Goal: Information Seeking & Learning: Check status

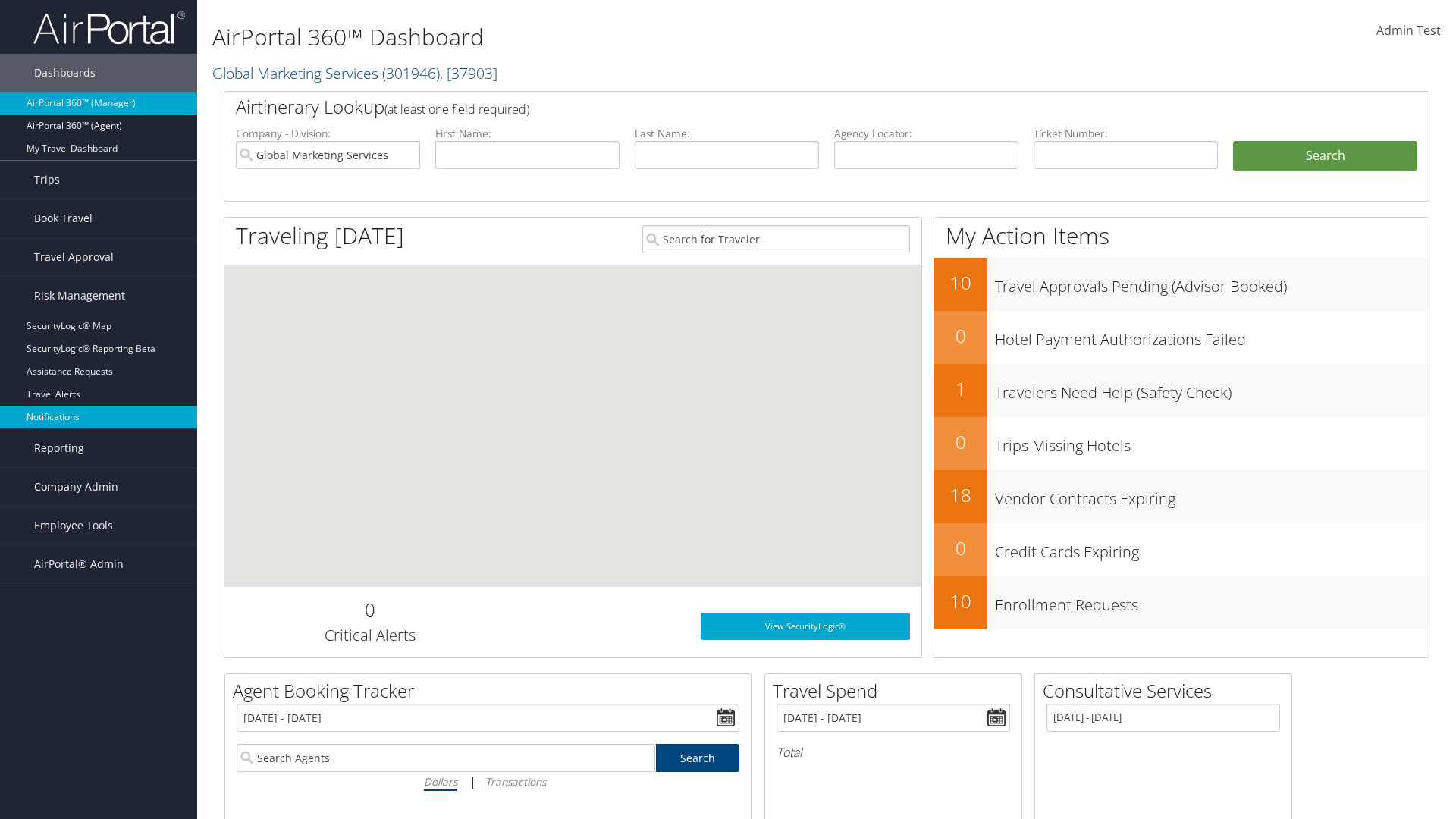
click at [98, 417] on link "Notifications" at bounding box center [98, 417] width 197 height 23
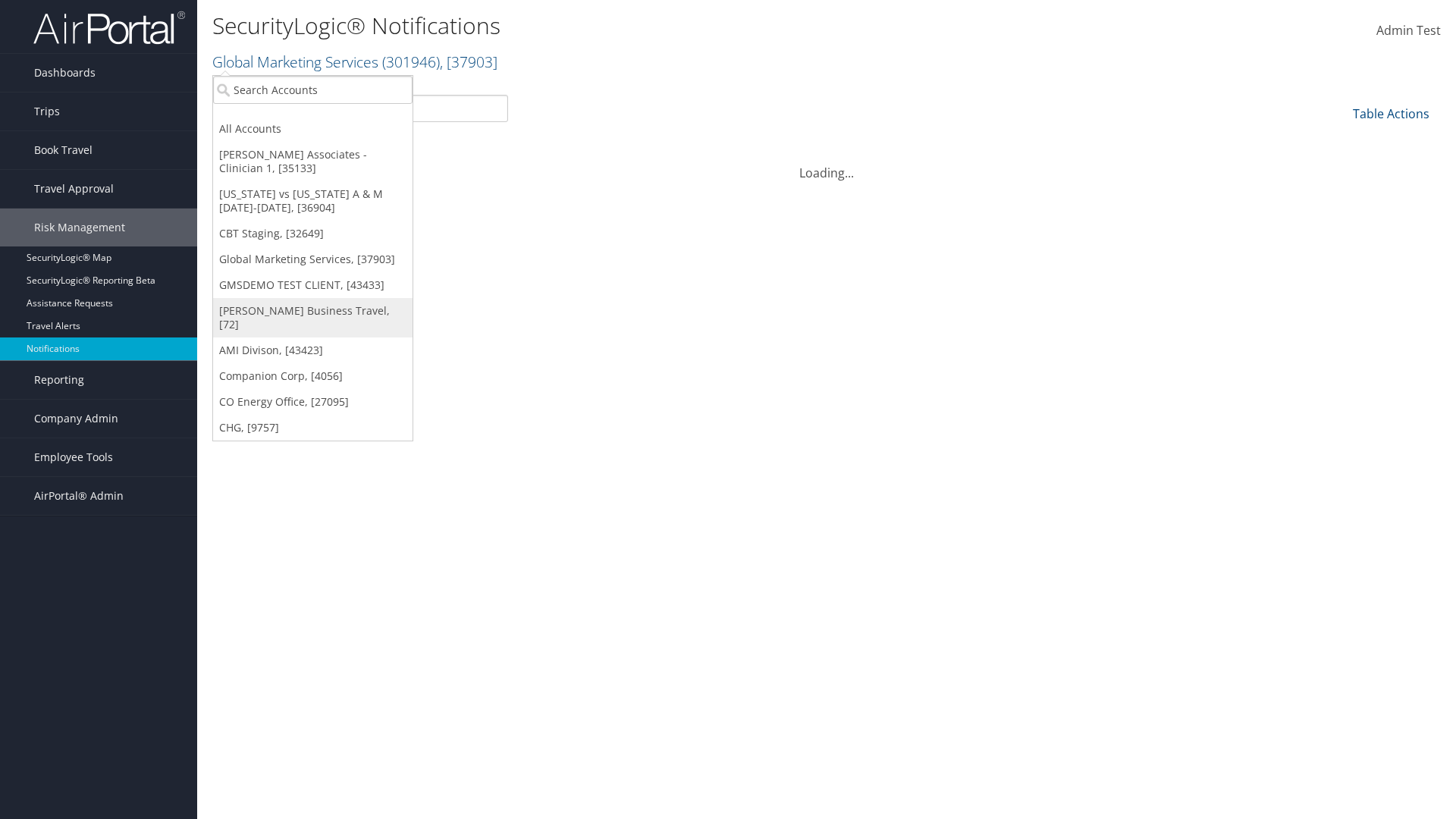
click at [313, 311] on link "[PERSON_NAME] Business Travel, [72]" at bounding box center [313, 317] width 200 height 40
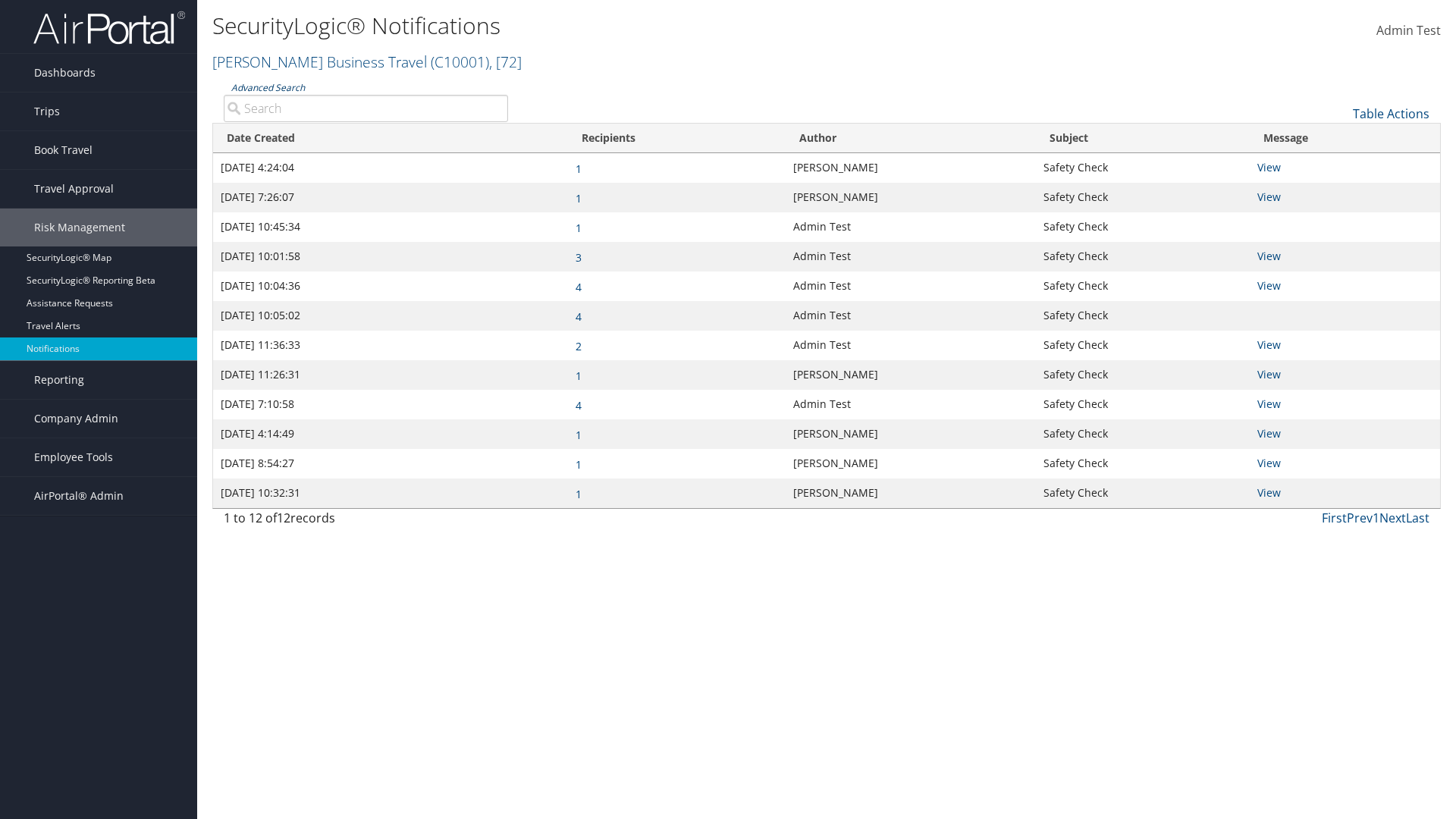
click at [267, 87] on link "Advanced Search" at bounding box center [268, 87] width 73 height 13
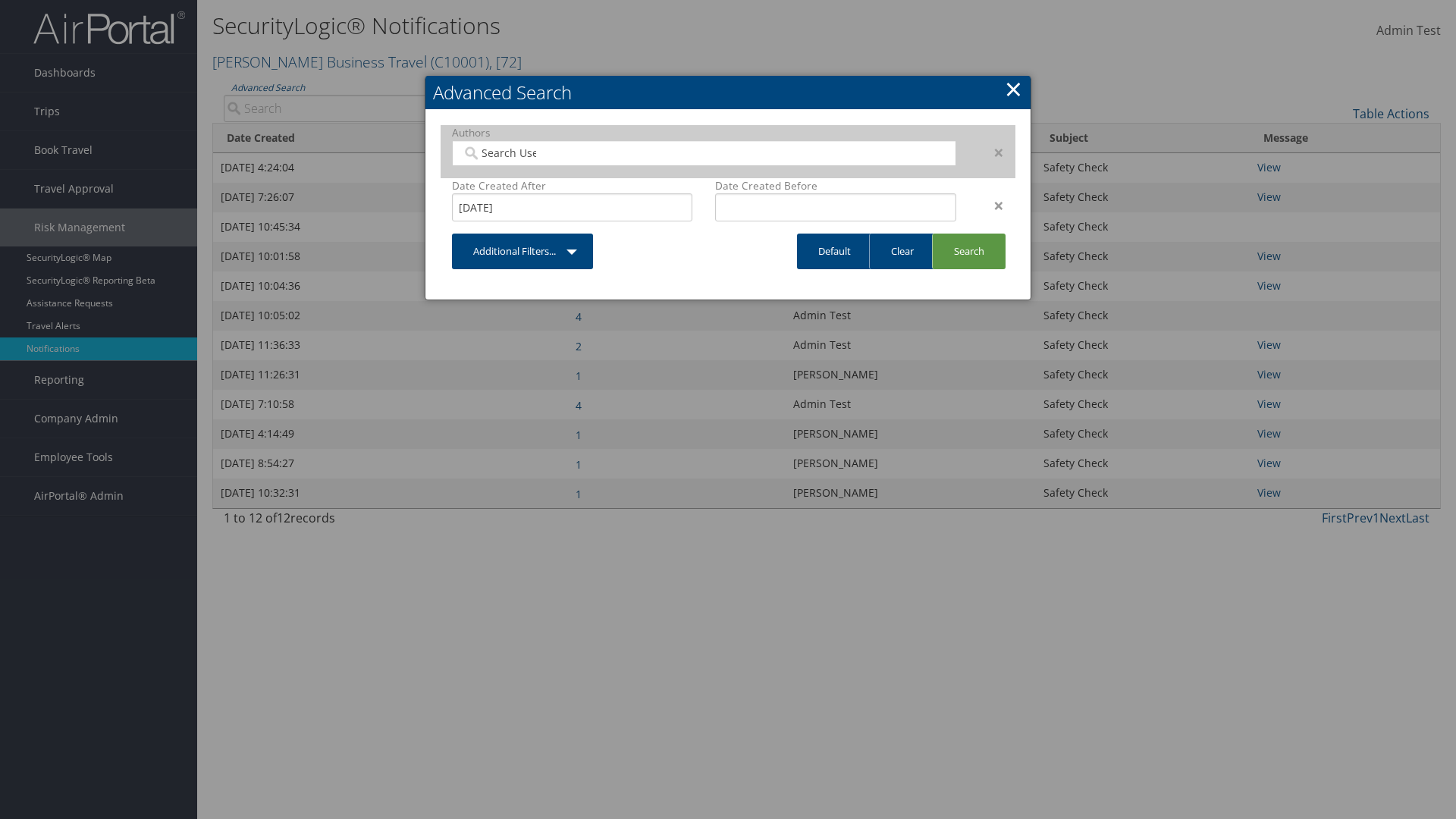
click at [991, 205] on div "×" at bounding box center [992, 205] width 48 height 18
click at [991, 151] on div "×" at bounding box center [992, 152] width 48 height 18
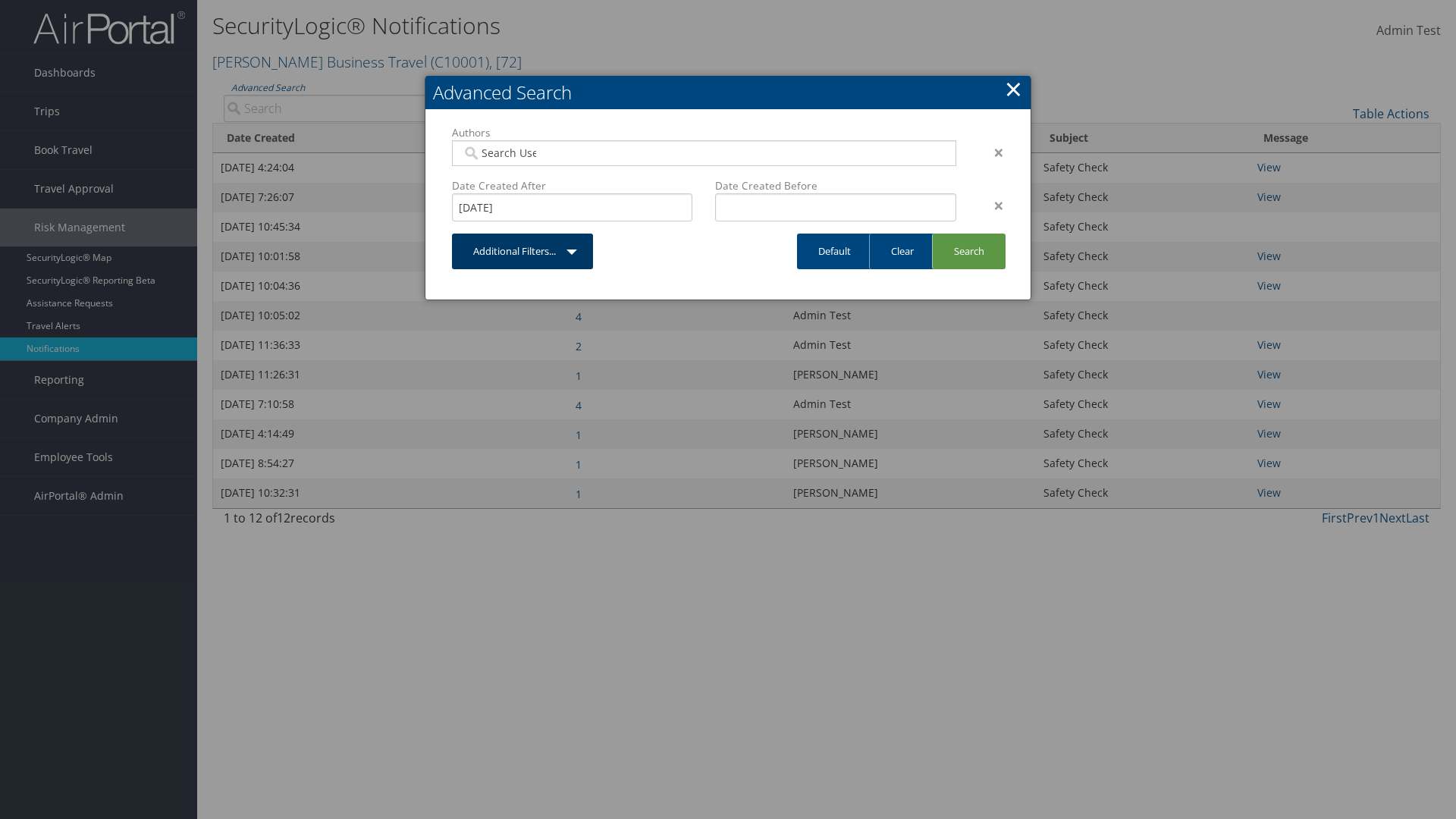
click at [522, 233] on link "Additional Filters..." at bounding box center [522, 251] width 141 height 36
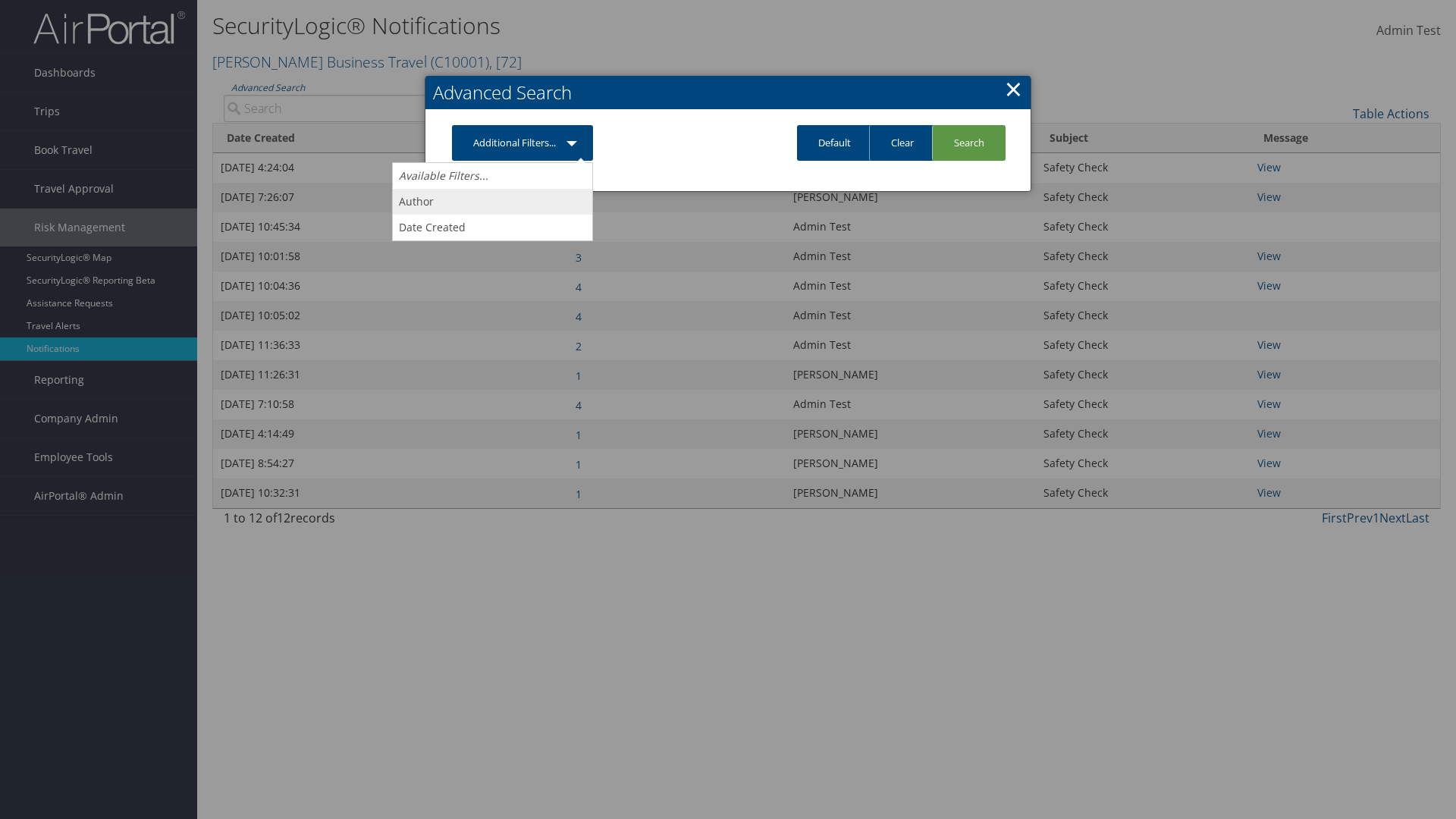
click at [492, 201] on link "Author" at bounding box center [492, 202] width 200 height 26
click at [522, 161] on link "Additional Filters..." at bounding box center [522, 143] width 141 height 36
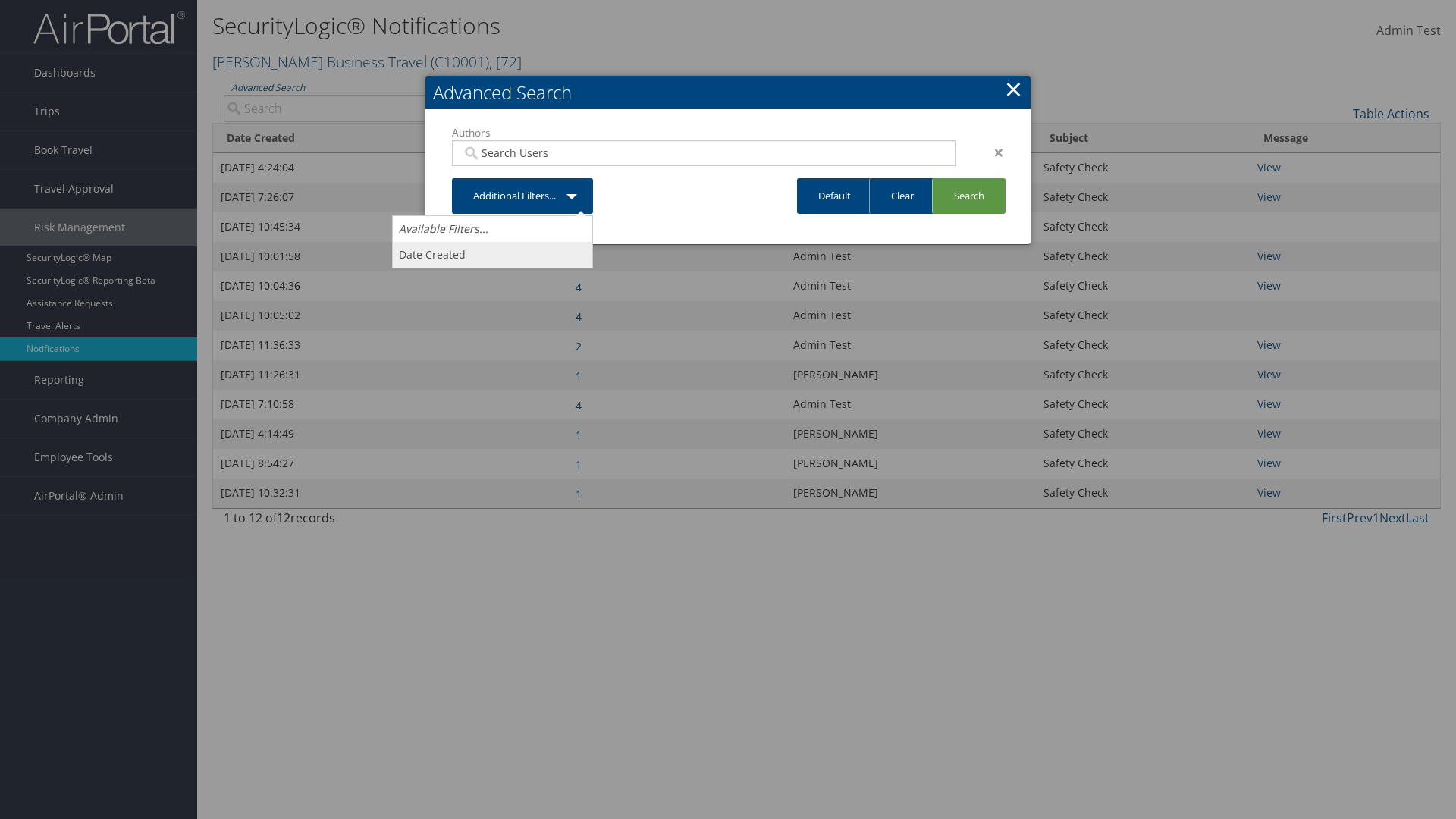
click at [492, 254] on link "Date Created" at bounding box center [492, 255] width 200 height 26
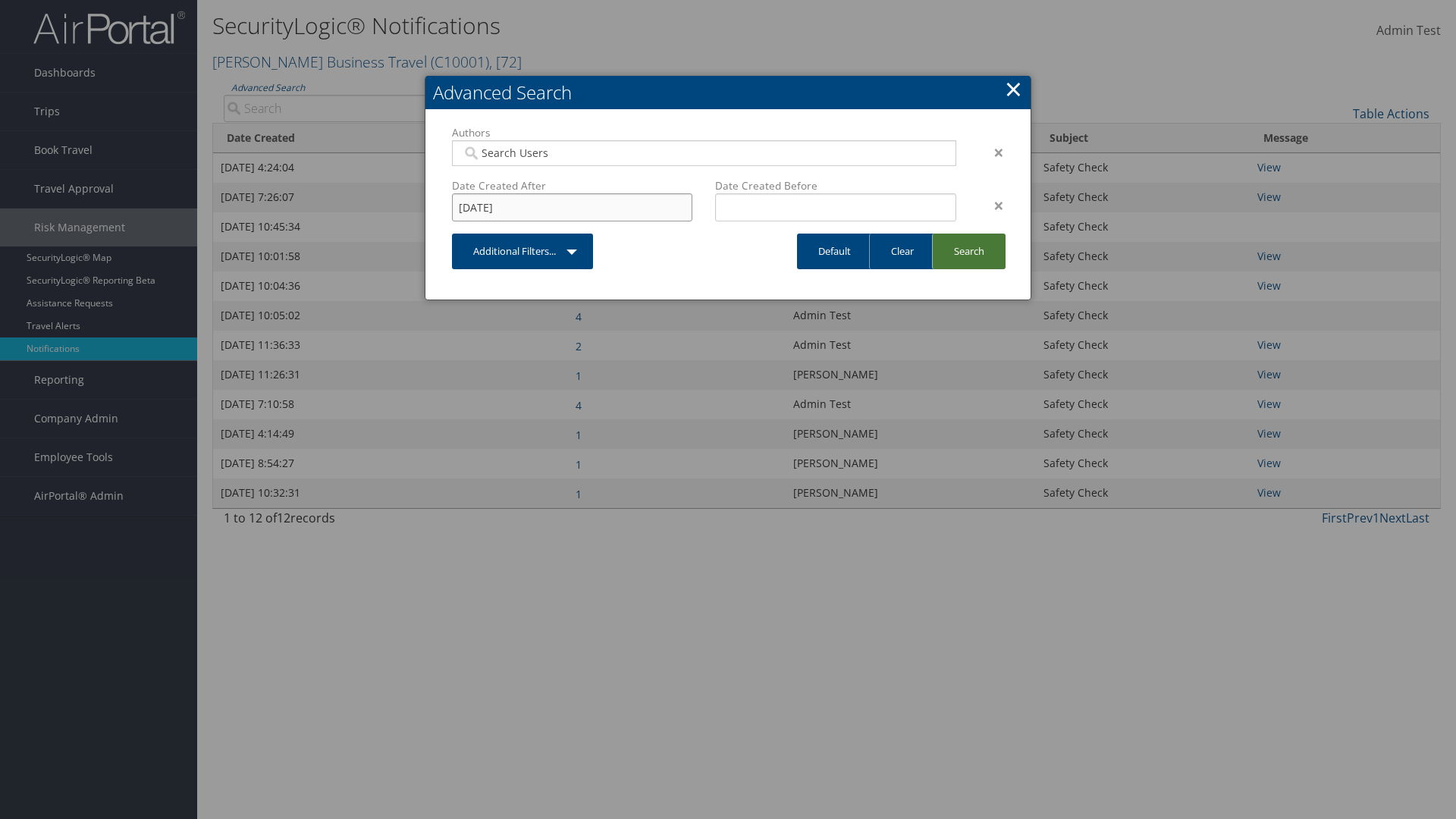
type input "[DATE]"
click at [969, 251] on link "Search" at bounding box center [969, 251] width 73 height 36
